Goal: Navigation & Orientation: Find specific page/section

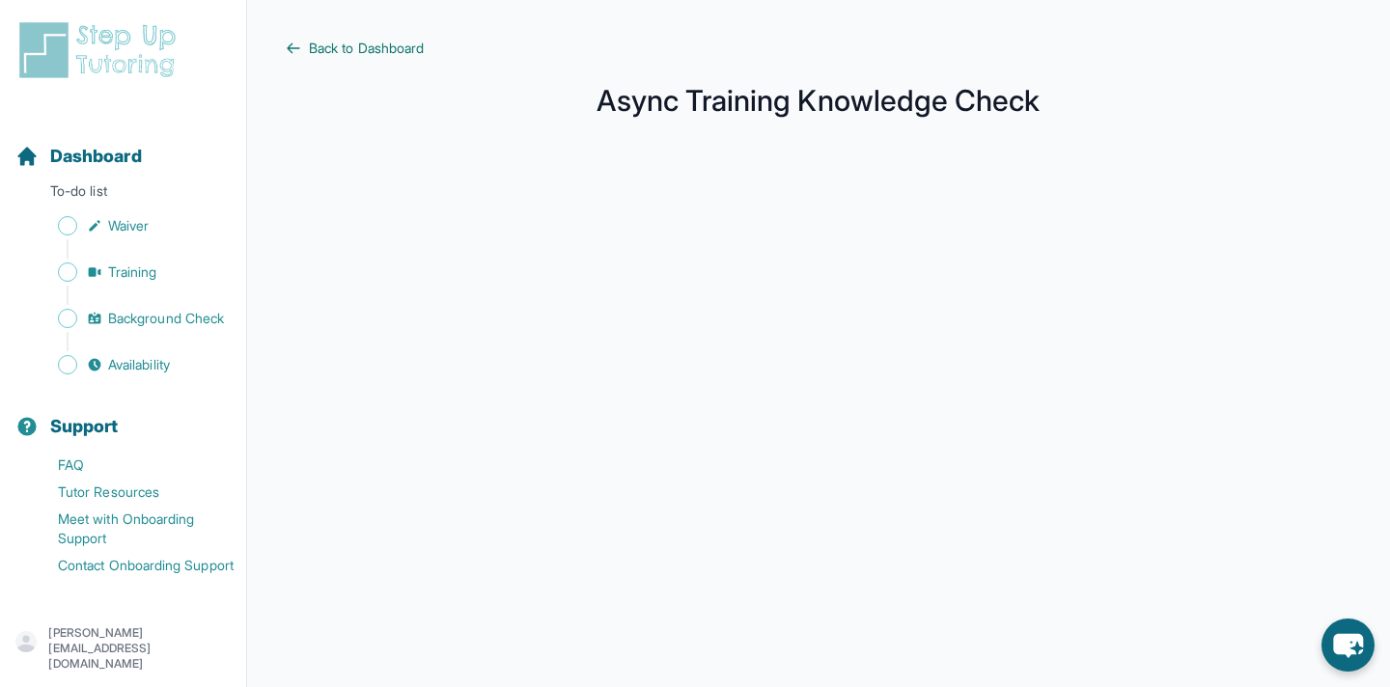
click at [361, 44] on span "Back to Dashboard" at bounding box center [366, 48] width 115 height 19
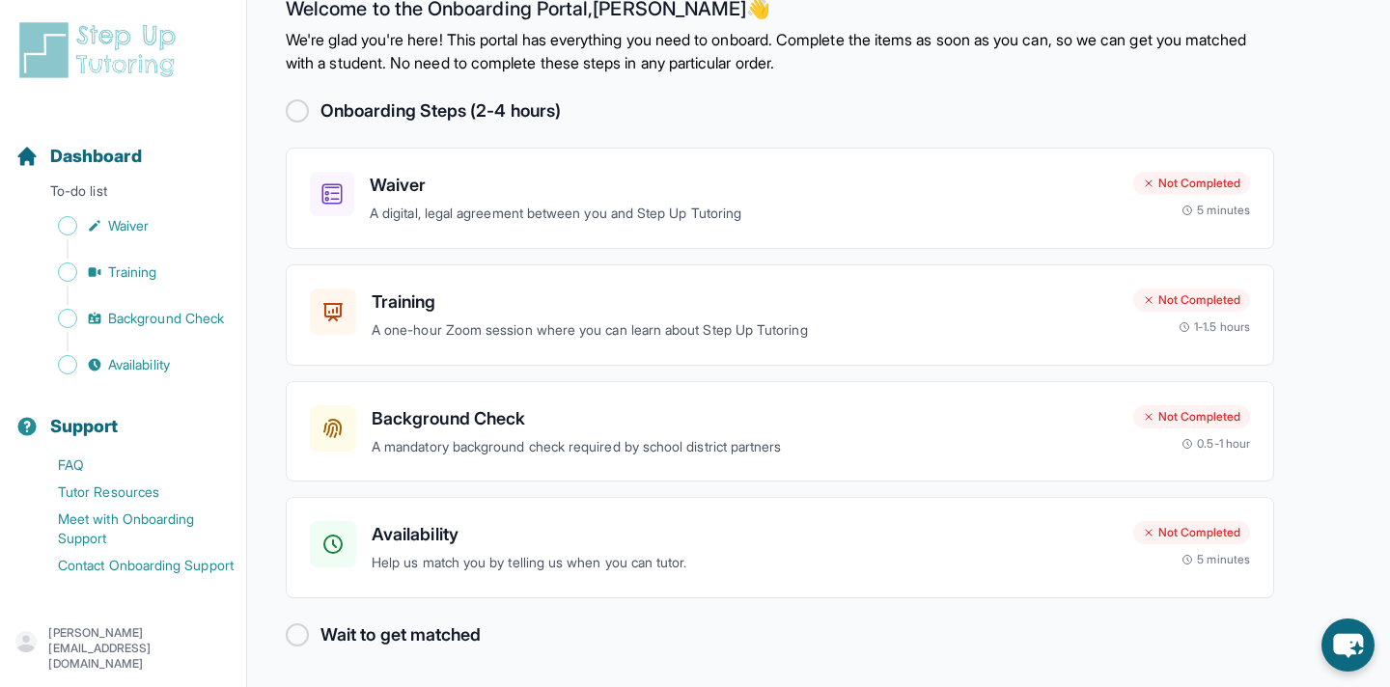
scroll to position [37, 0]
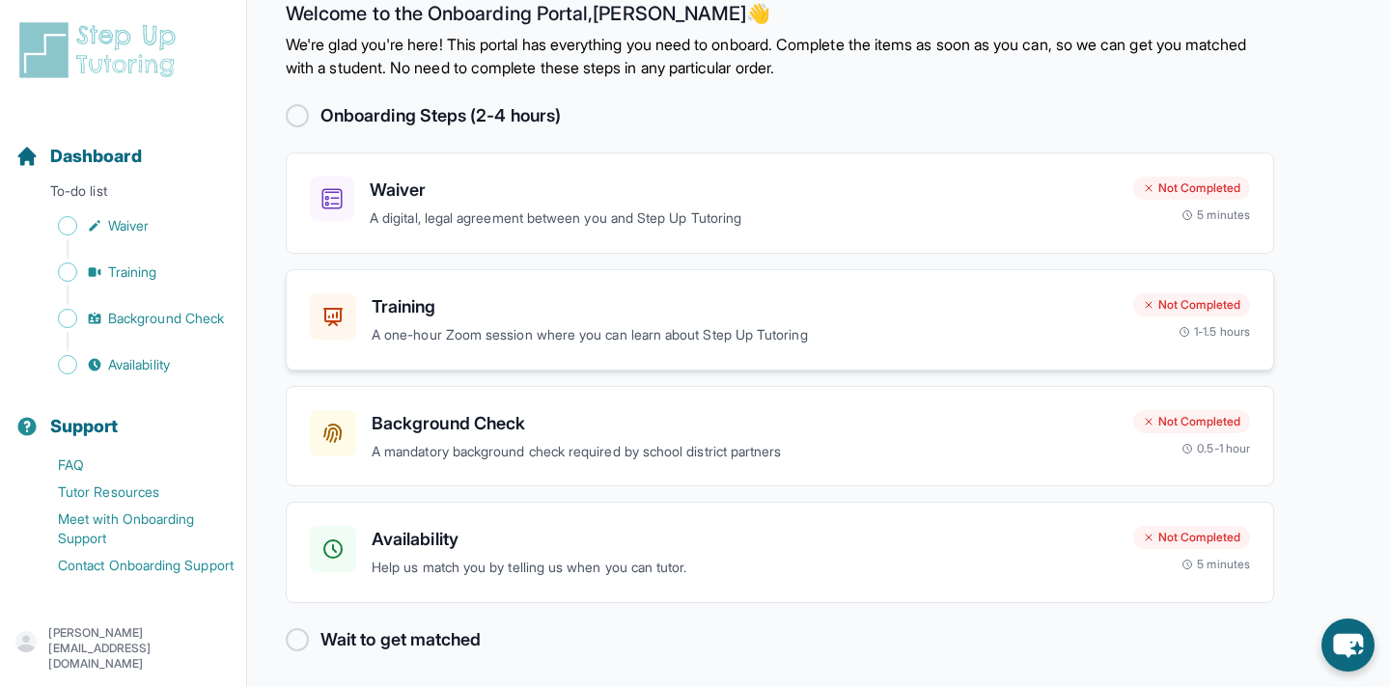
click at [498, 308] on h3 "Training" at bounding box center [745, 306] width 746 height 27
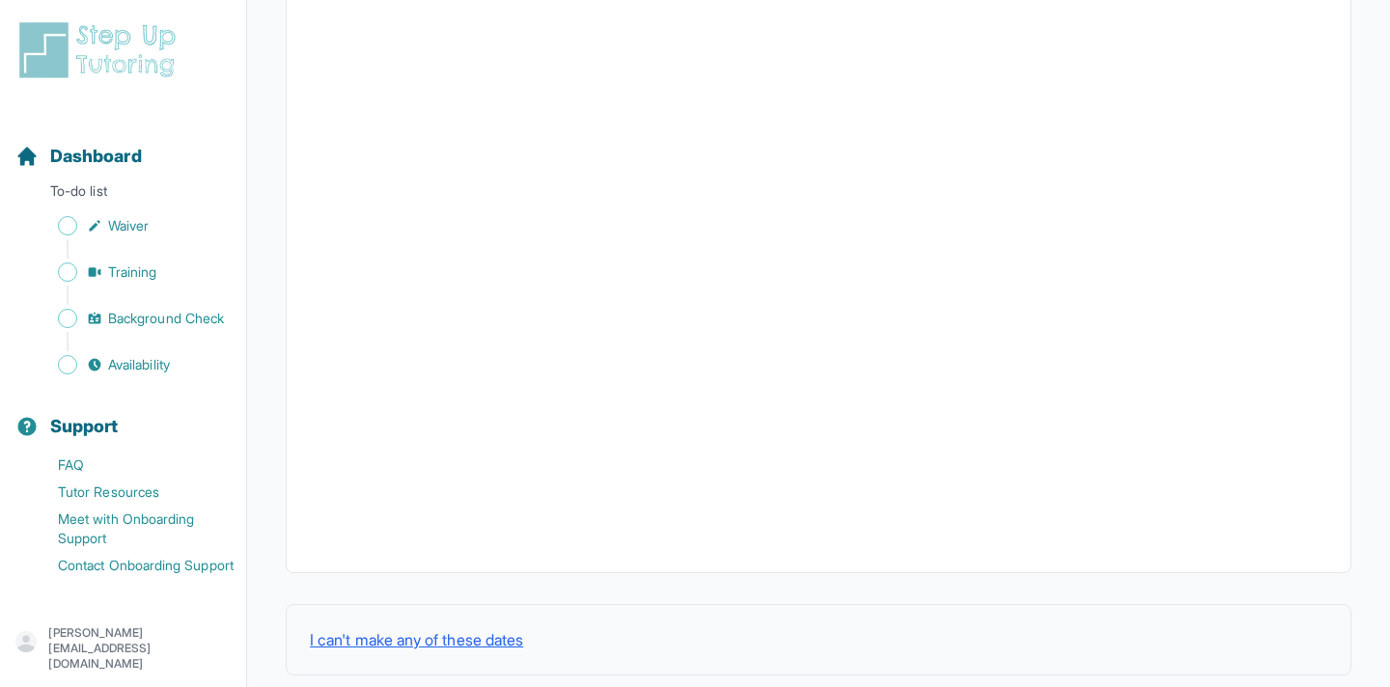
scroll to position [644, 0]
click at [114, 269] on span "Training" at bounding box center [132, 272] width 49 height 19
click at [149, 277] on span "Training" at bounding box center [132, 272] width 49 height 19
click at [135, 228] on span "Waiver" at bounding box center [128, 225] width 41 height 19
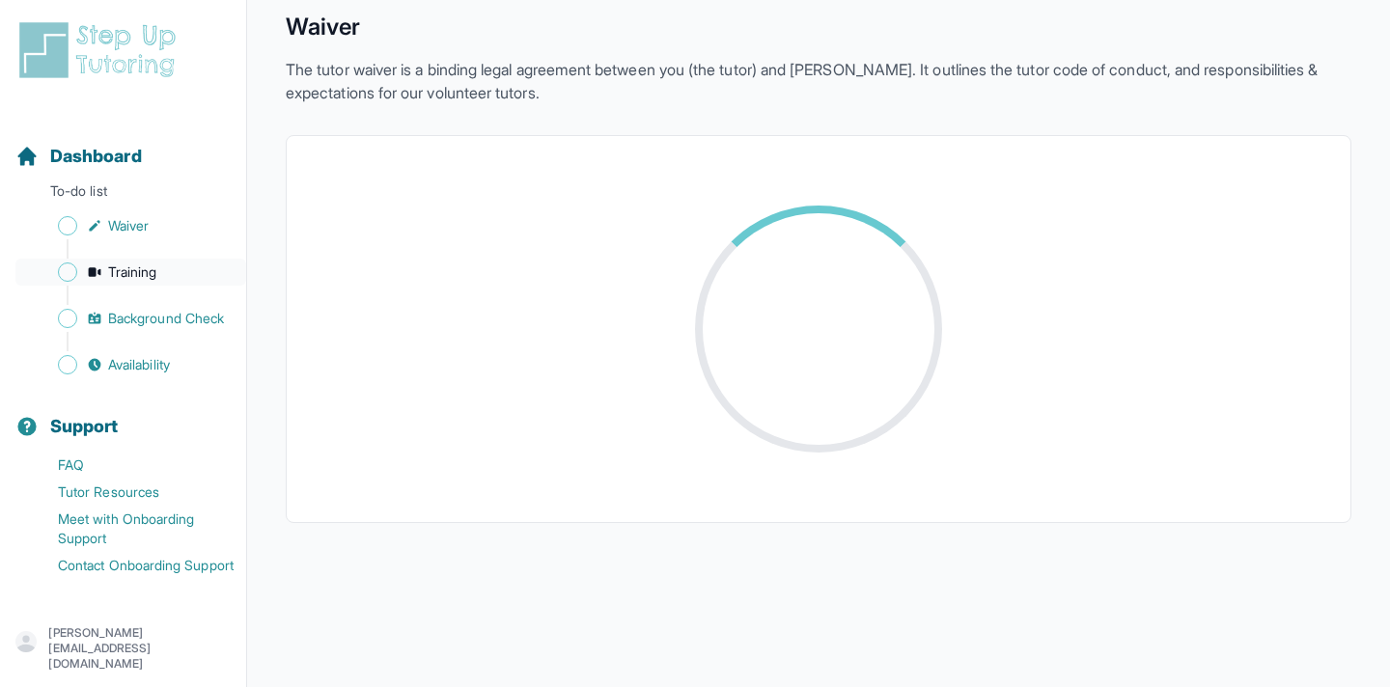
scroll to position [644, 0]
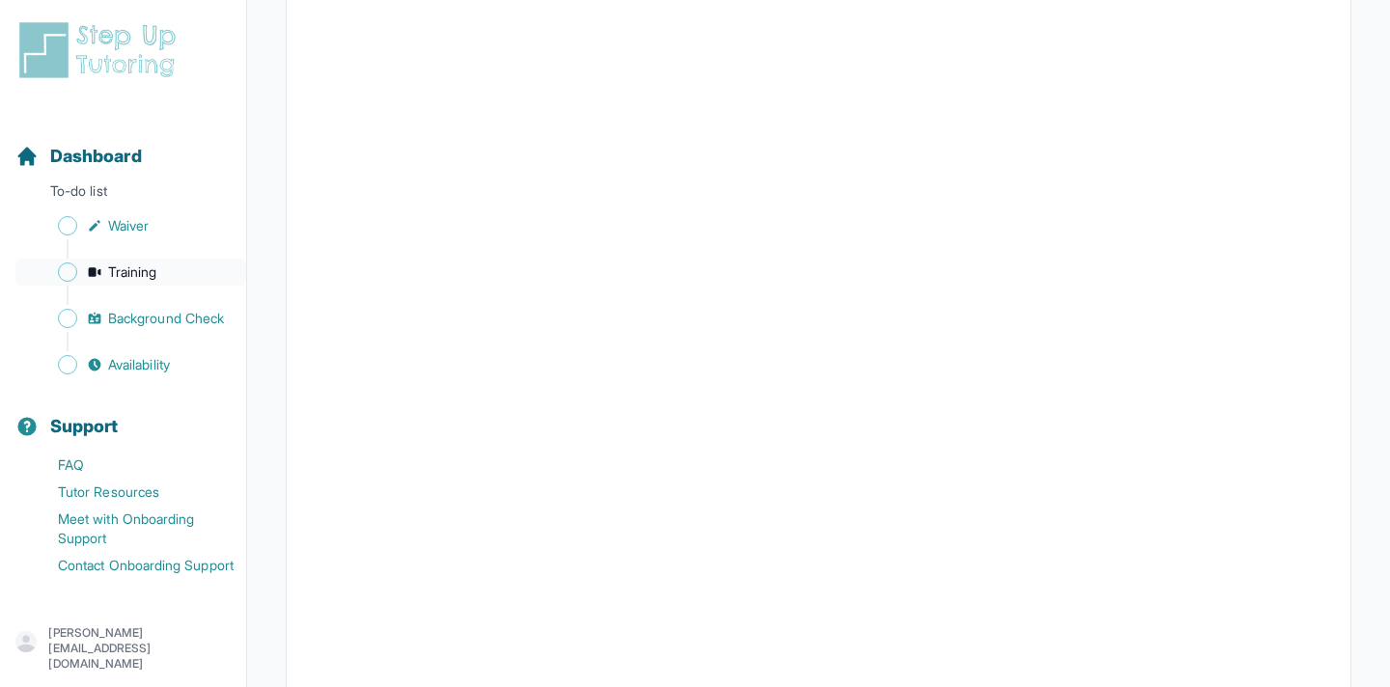
click at [150, 276] on span "Training" at bounding box center [132, 272] width 49 height 19
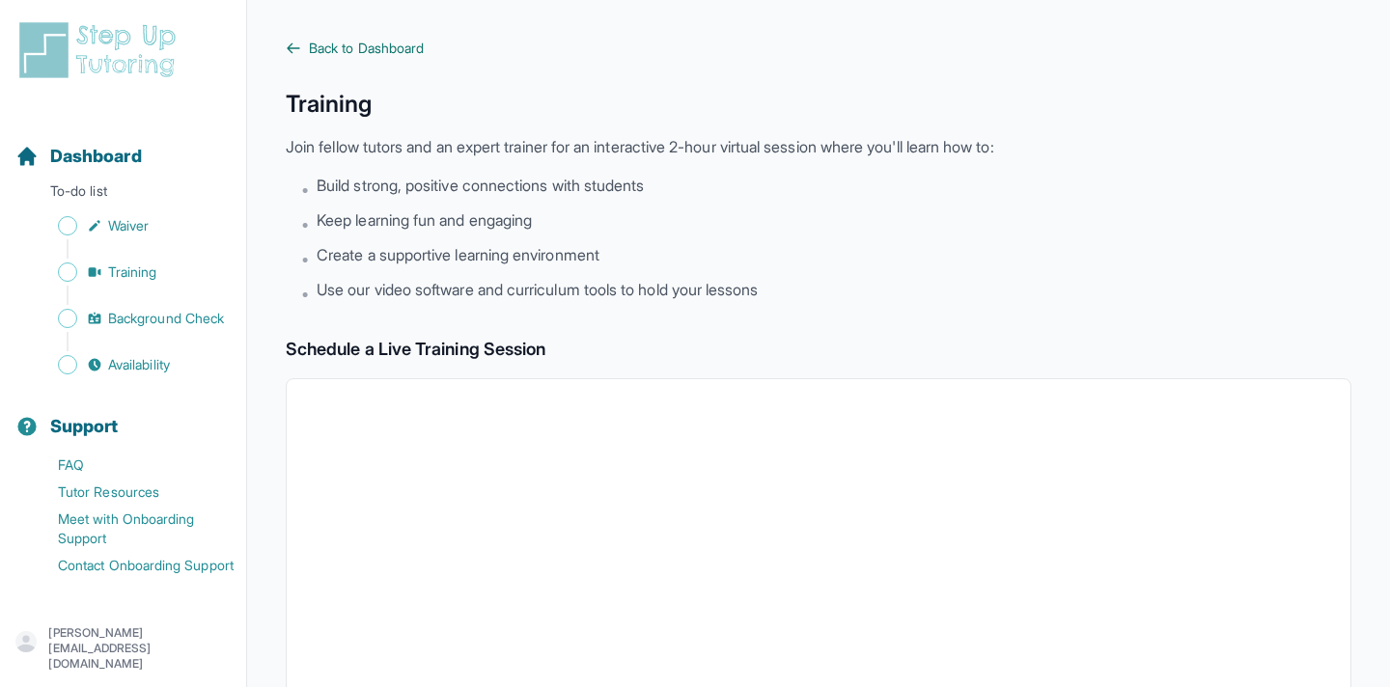
scroll to position [7, 0]
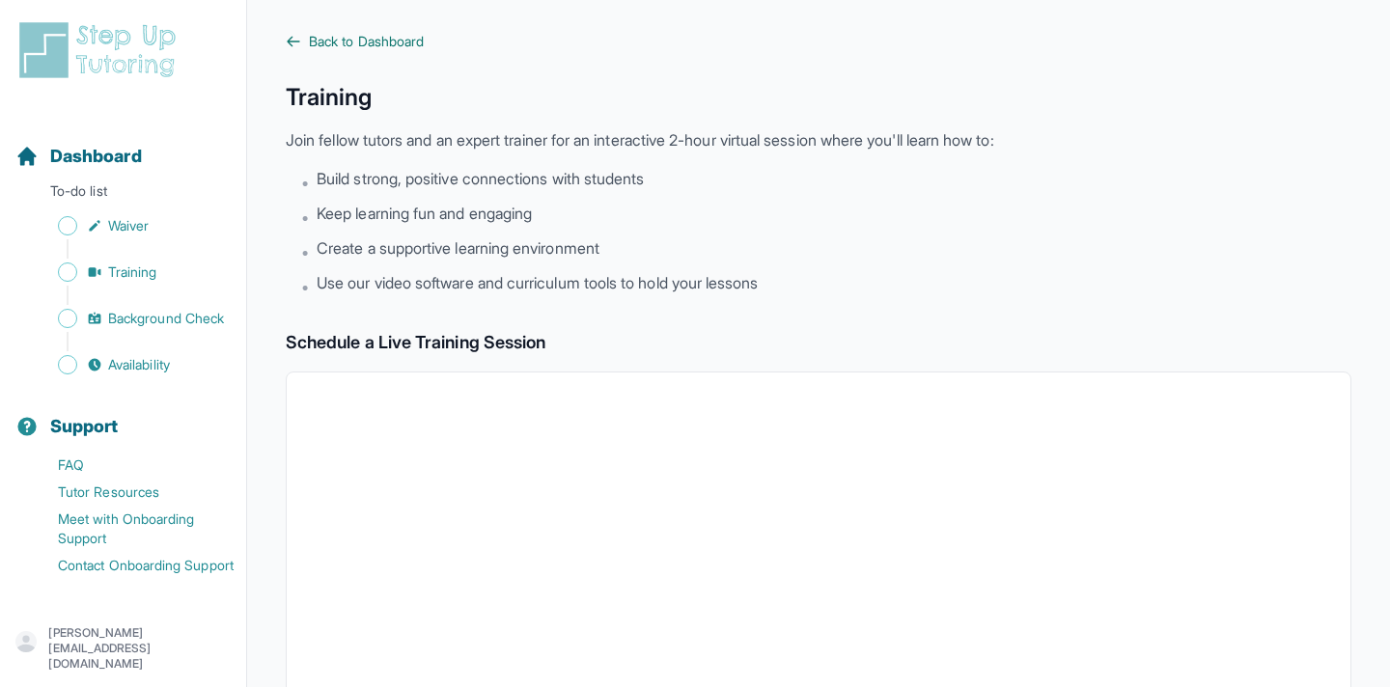
click at [381, 41] on span "Back to Dashboard" at bounding box center [366, 41] width 115 height 19
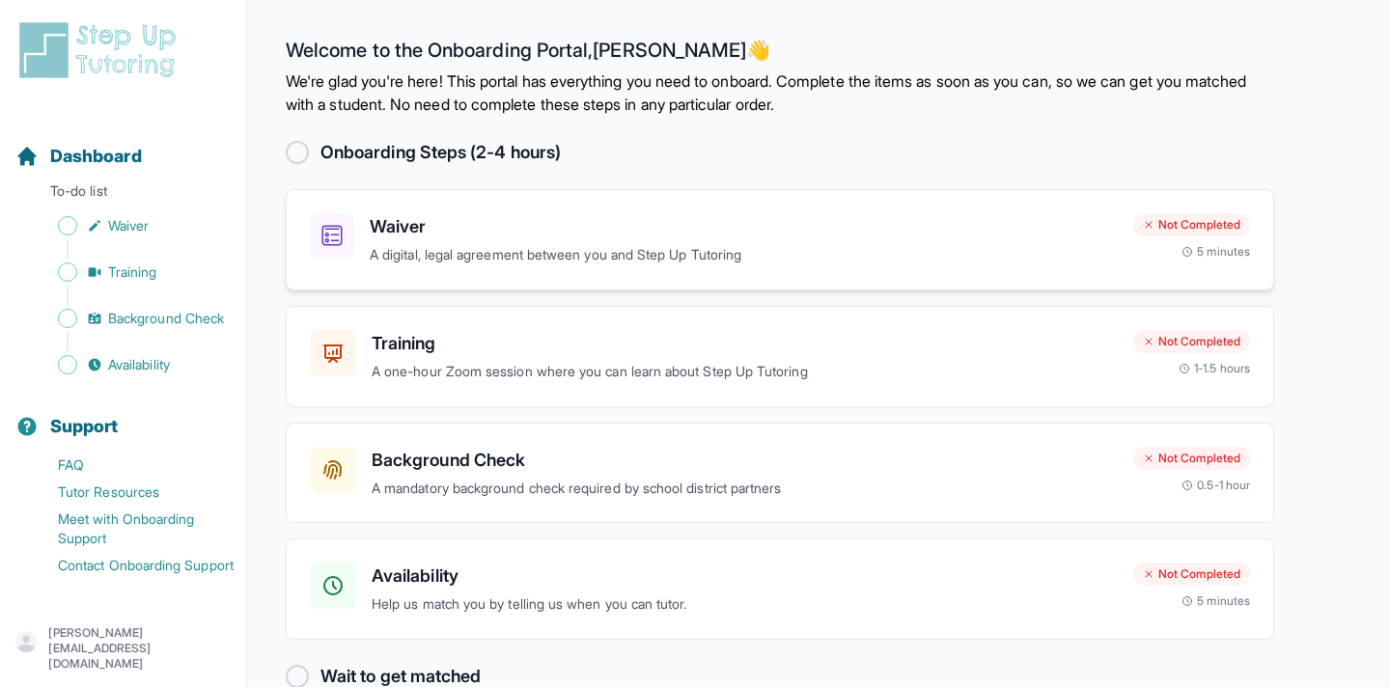
click at [642, 228] on h3 "Waiver" at bounding box center [744, 226] width 748 height 27
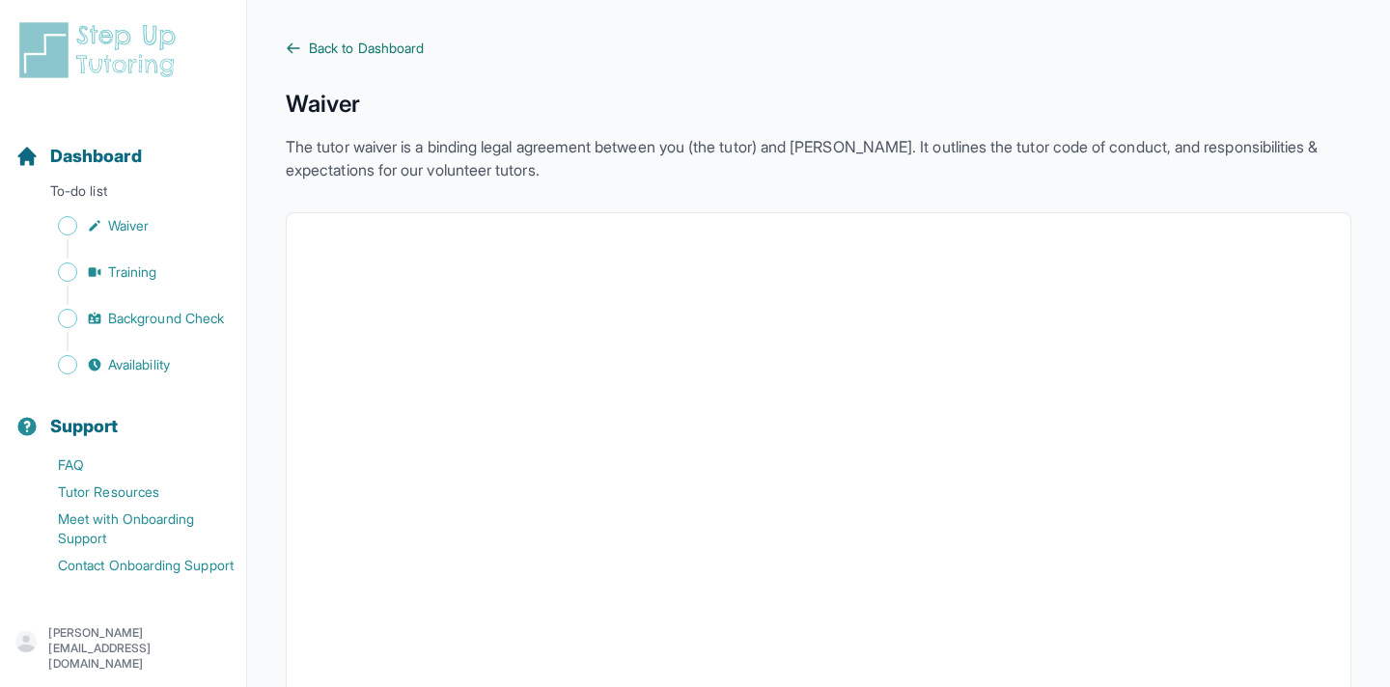
click at [357, 42] on span "Back to Dashboard" at bounding box center [366, 48] width 115 height 19
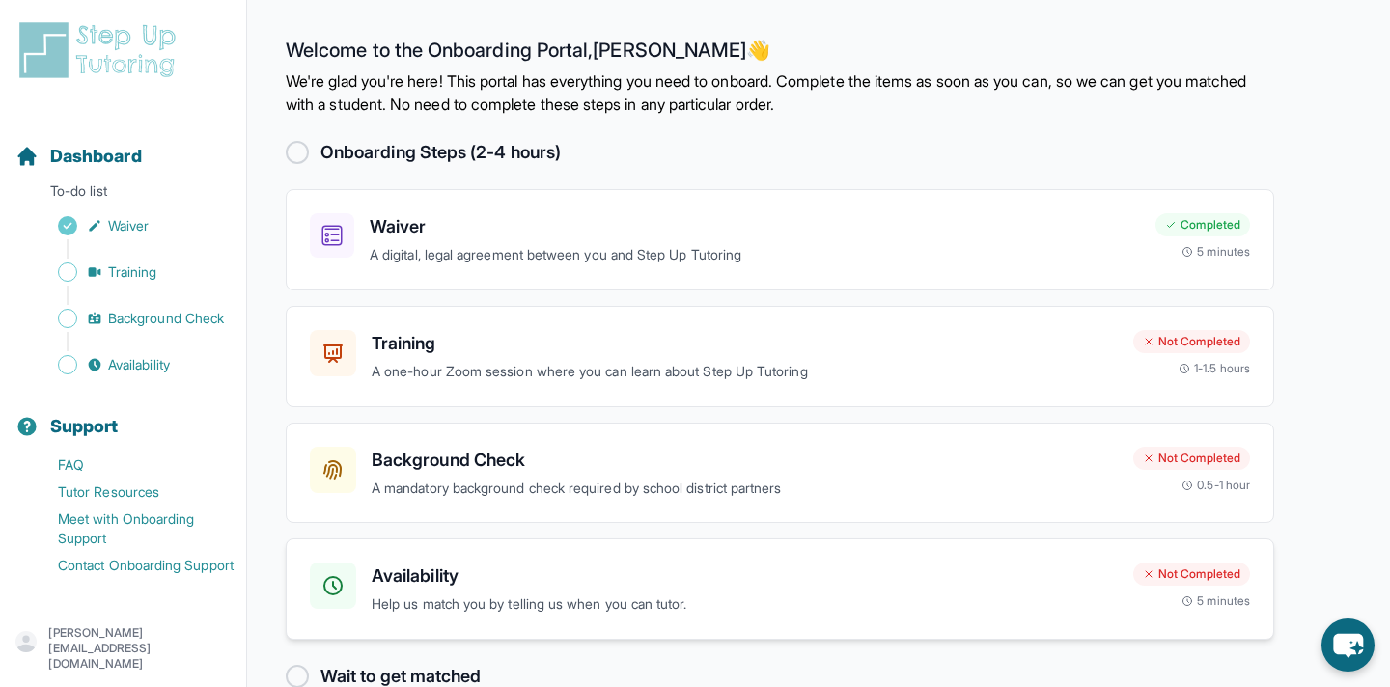
click at [452, 570] on h3 "Availability" at bounding box center [745, 576] width 746 height 27
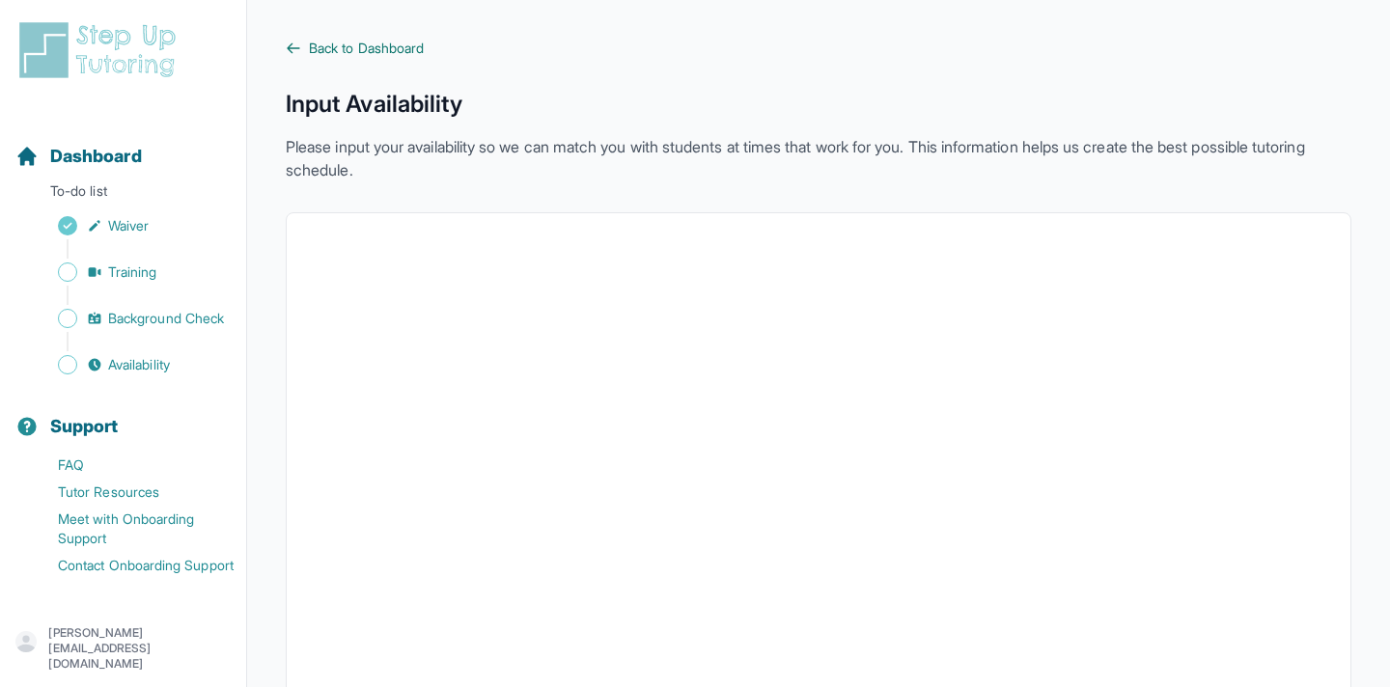
click at [424, 44] on span "Back to Dashboard" at bounding box center [366, 48] width 115 height 19
